Goal: Transaction & Acquisition: Purchase product/service

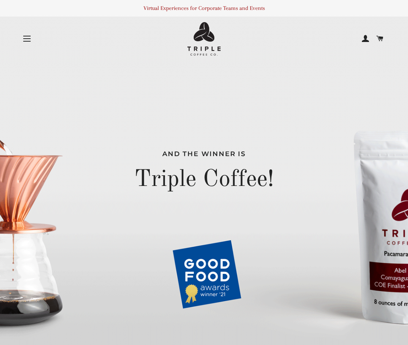
click at [18, 36] on button "Site navigation" at bounding box center [27, 38] width 18 height 18
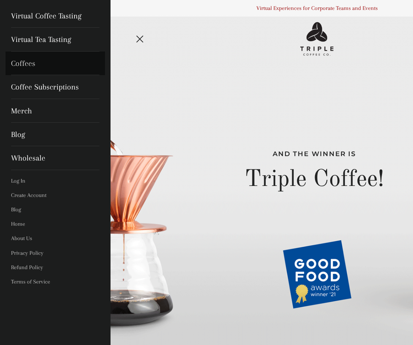
click at [31, 65] on link "Coffees" at bounding box center [56, 64] width 100 height 24
